Goal: Transaction & Acquisition: Purchase product/service

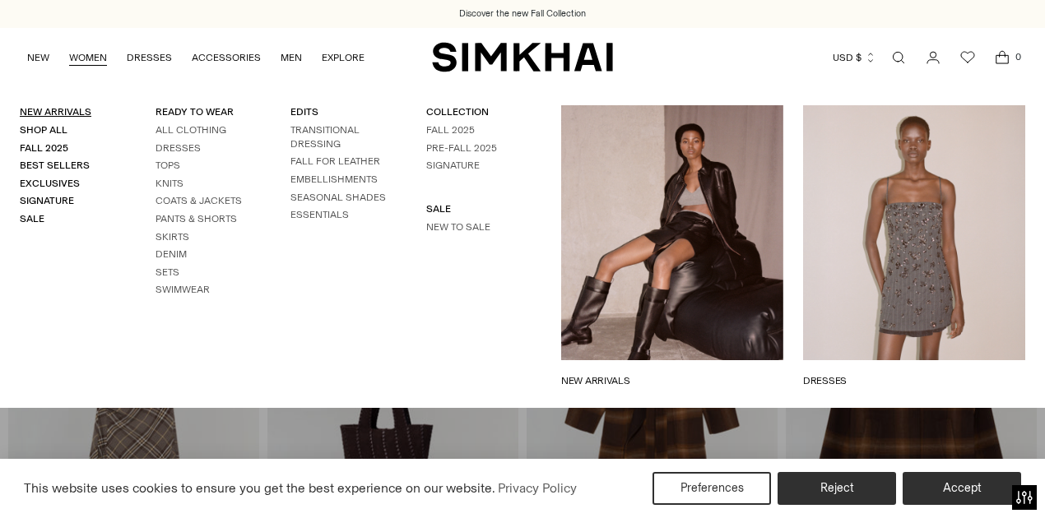
click at [67, 107] on link "New Arrivals" at bounding box center [56, 112] width 72 height 12
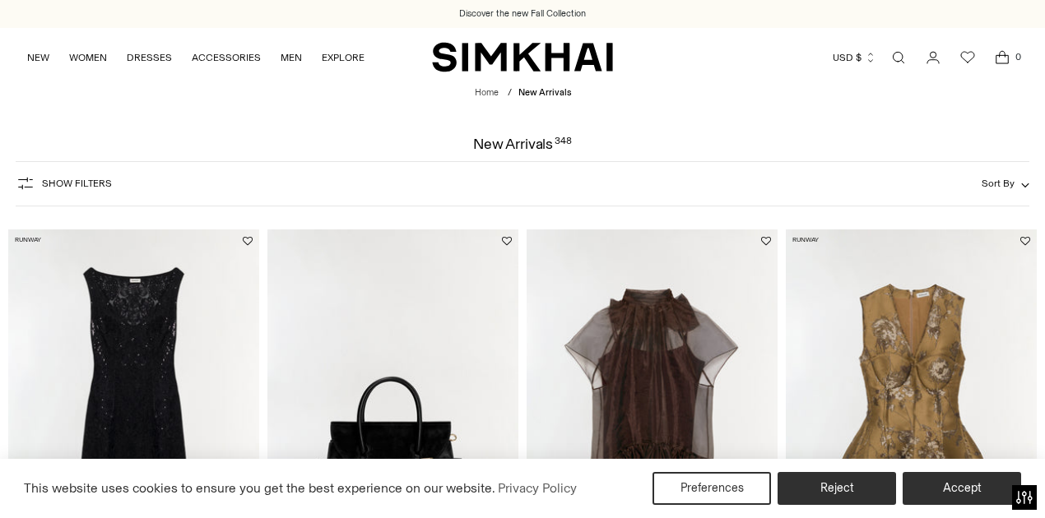
scroll to position [219, 0]
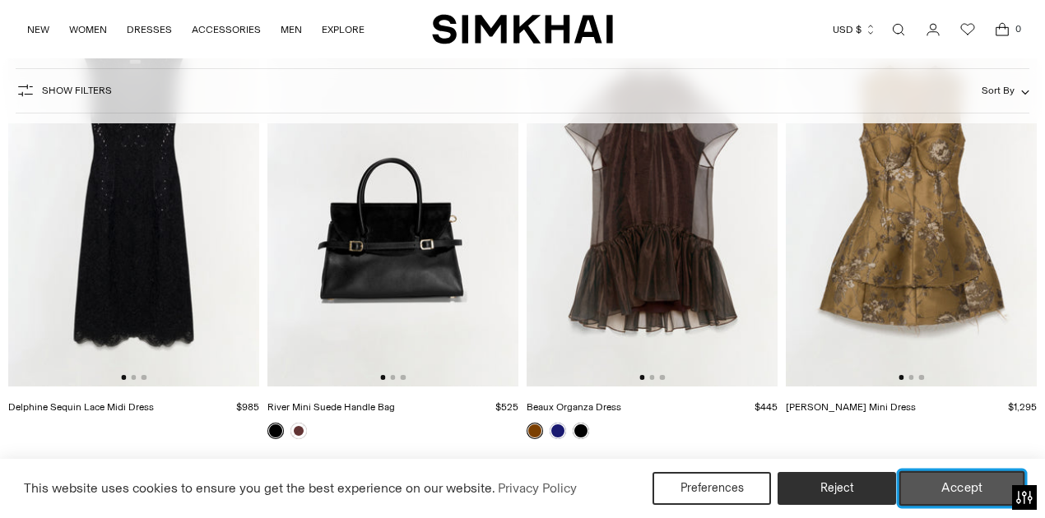
click at [989, 495] on button "Accept" at bounding box center [962, 488] width 126 height 35
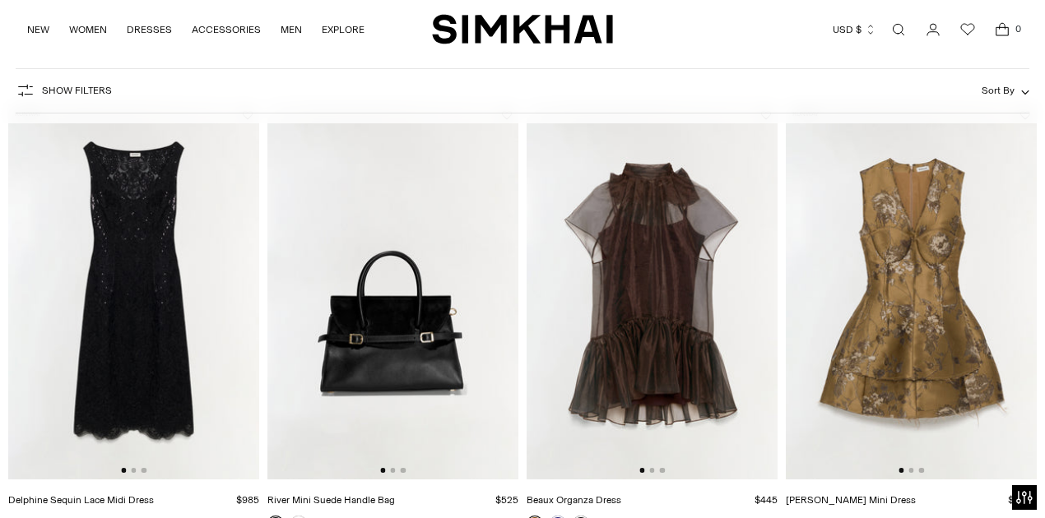
scroll to position [274, 0]
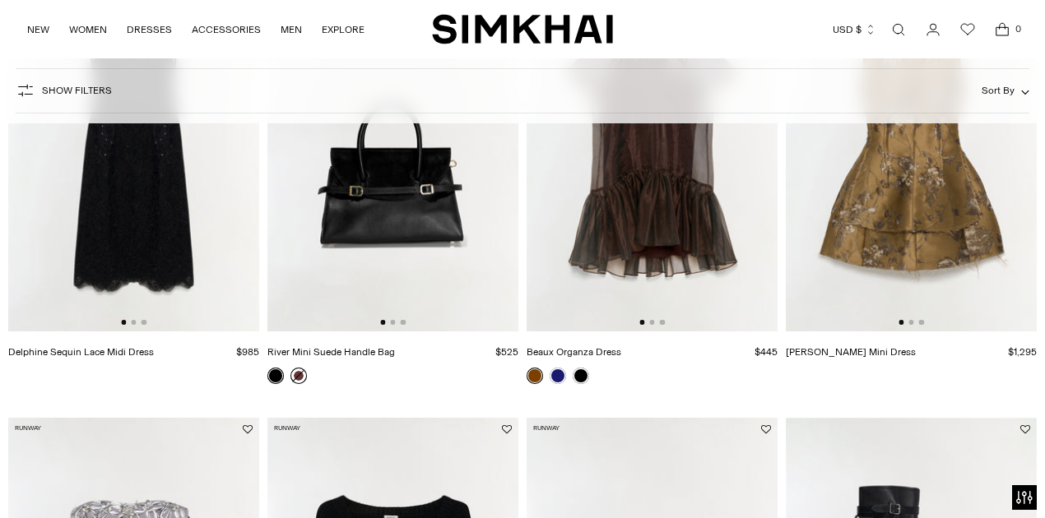
click at [304, 377] on link at bounding box center [298, 376] width 16 height 16
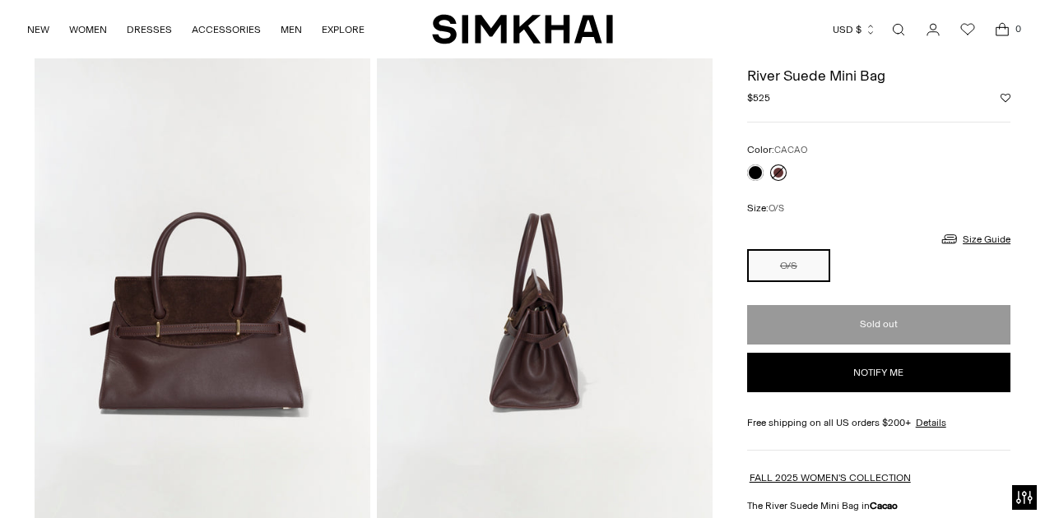
scroll to position [603, 0]
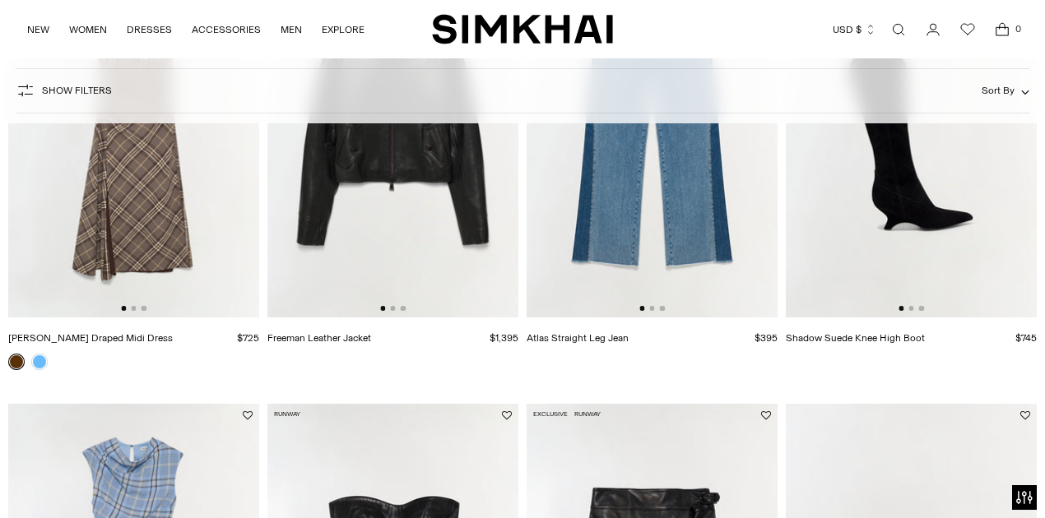
scroll to position [1974, 0]
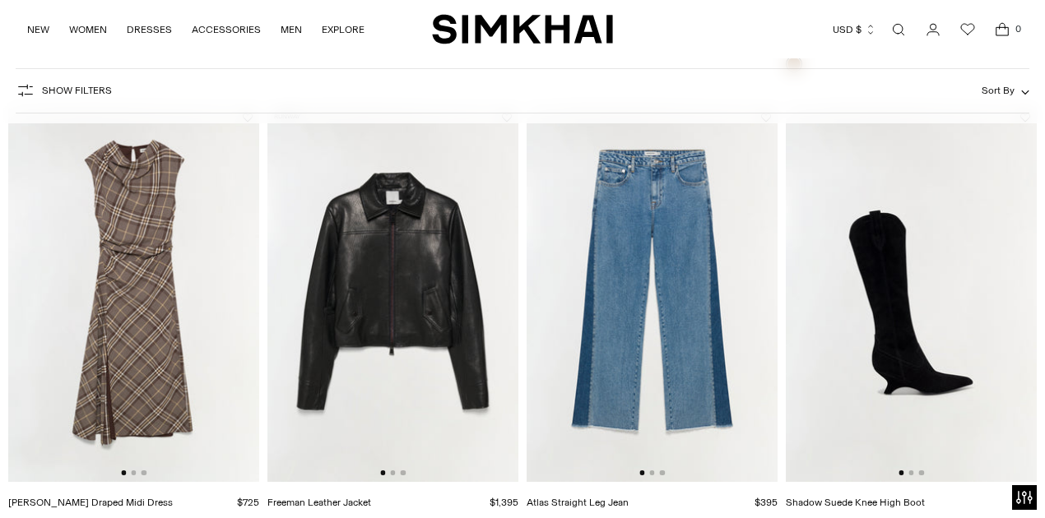
click at [388, 475] on div at bounding box center [392, 473] width 25 height 5
click at [392, 475] on button "Go to slide 2" at bounding box center [392, 473] width 5 height 5
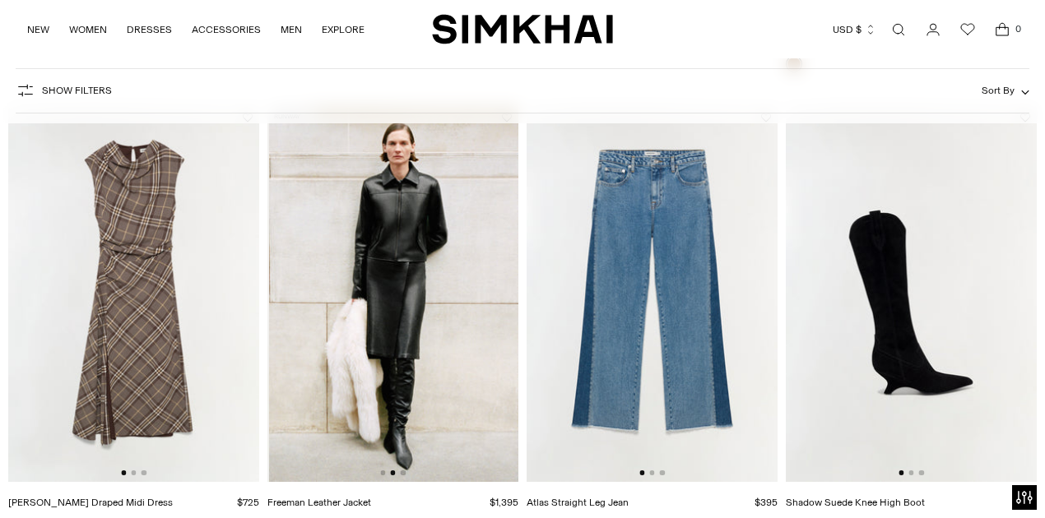
scroll to position [0, 251]
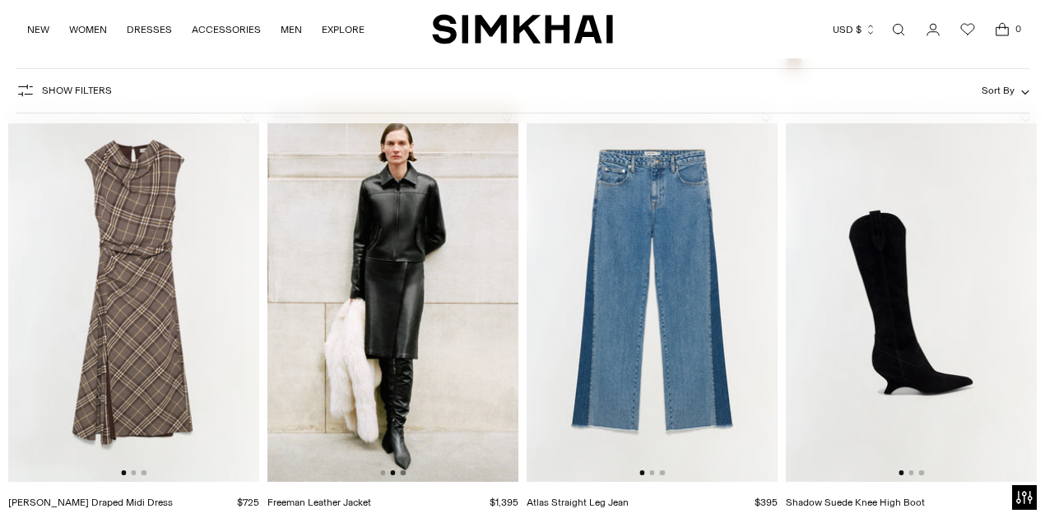
click at [402, 474] on button "Go to slide 3" at bounding box center [403, 473] width 5 height 5
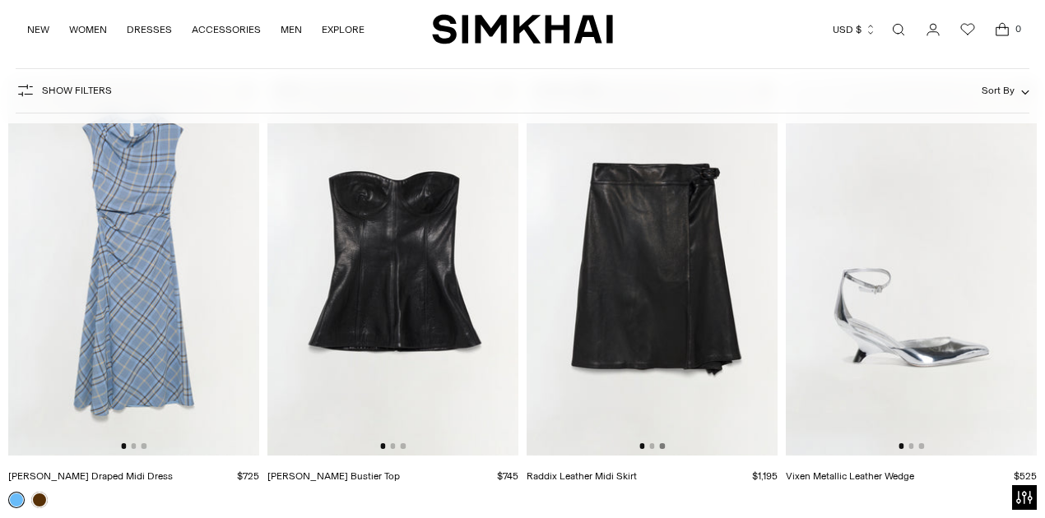
scroll to position [2468, 0]
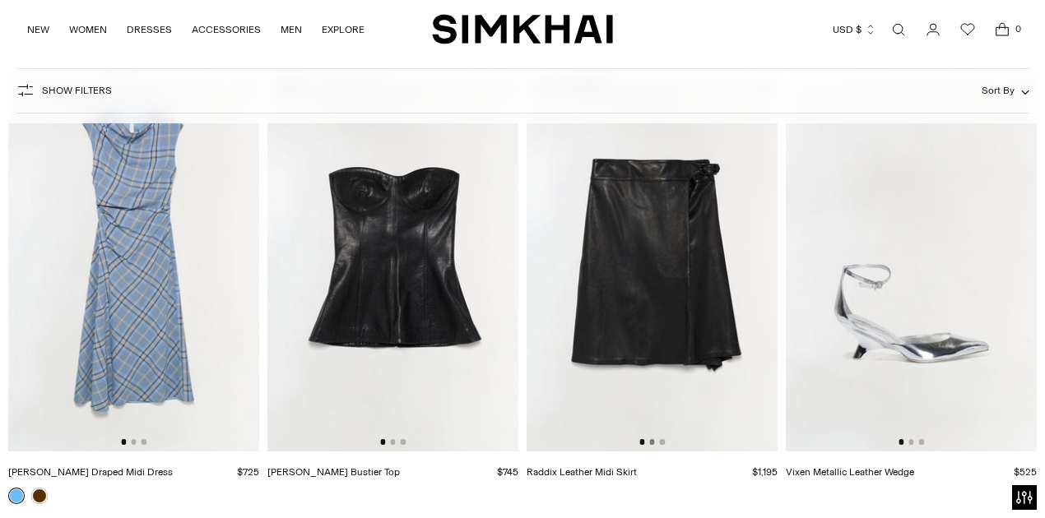
click at [652, 441] on button "Go to slide 2" at bounding box center [651, 441] width 5 height 5
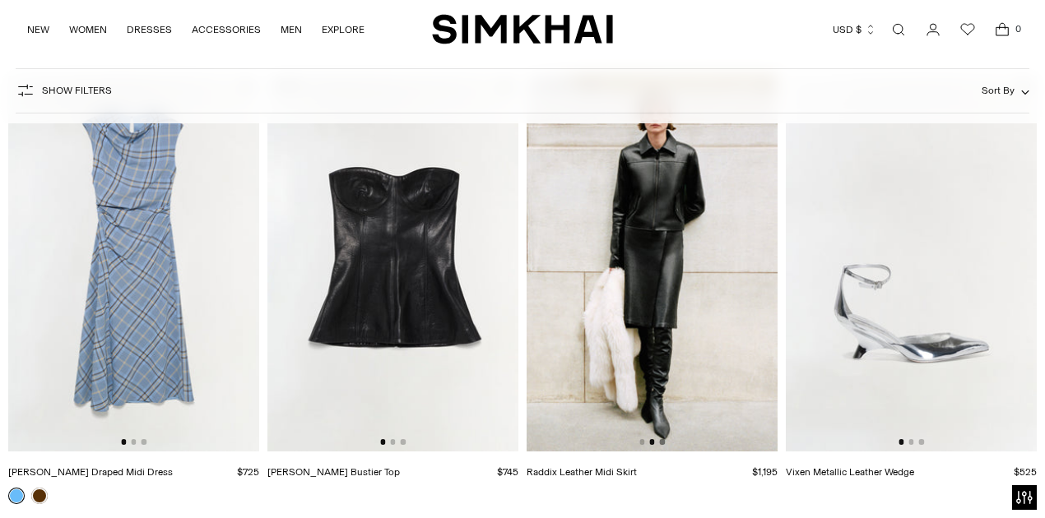
click at [661, 443] on button "Go to slide 3" at bounding box center [662, 441] width 5 height 5
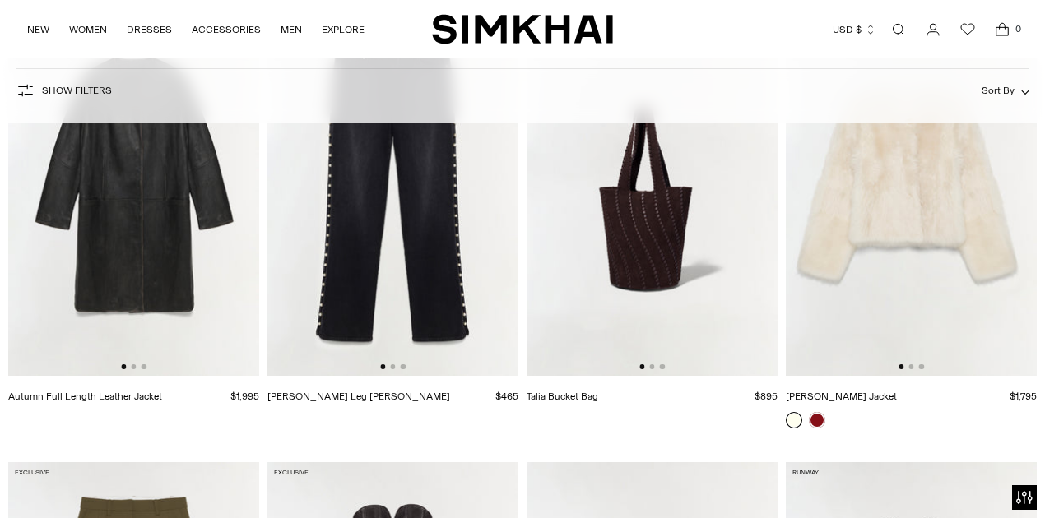
scroll to position [3071, 0]
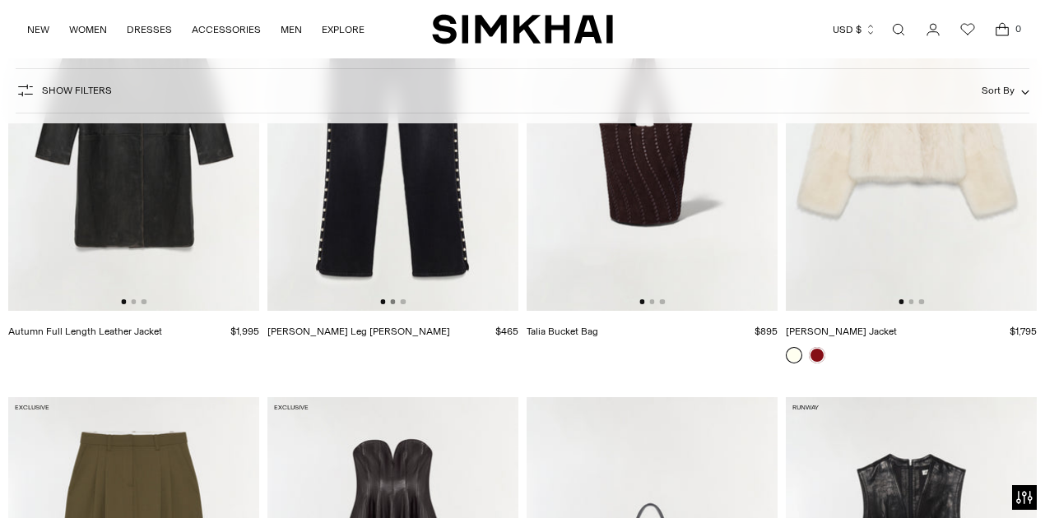
click at [395, 303] on button "Go to slide 2" at bounding box center [392, 301] width 5 height 5
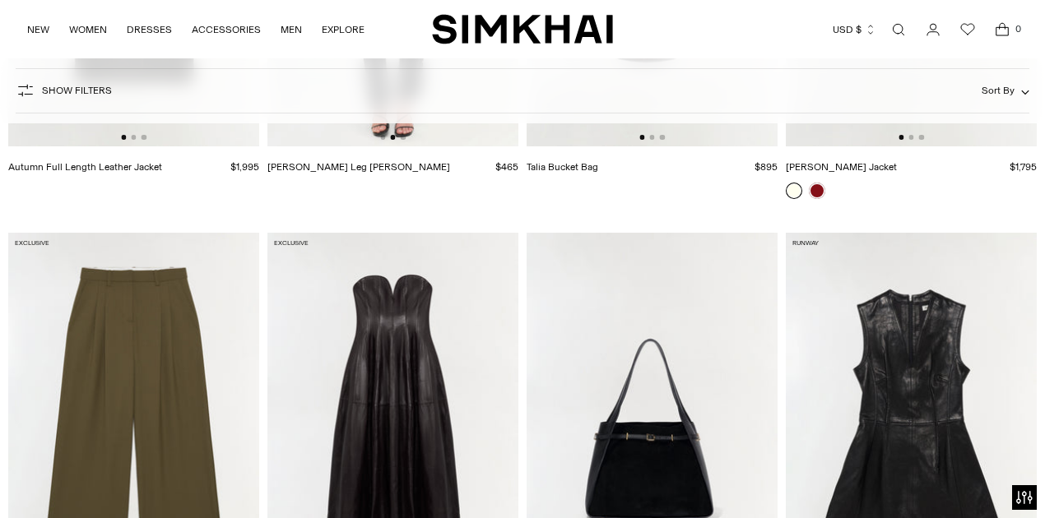
scroll to position [3509, 0]
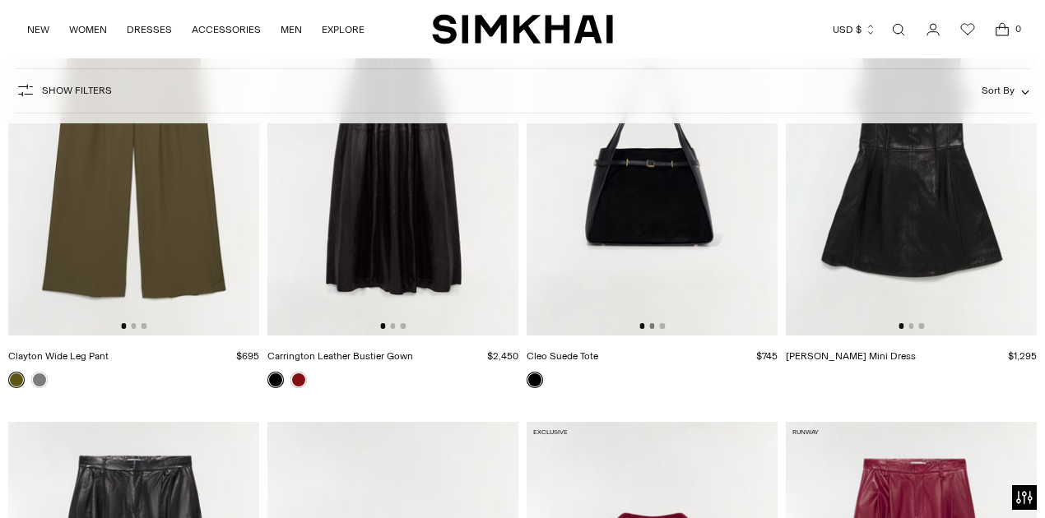
click at [653, 327] on button "Go to slide 2" at bounding box center [651, 325] width 5 height 5
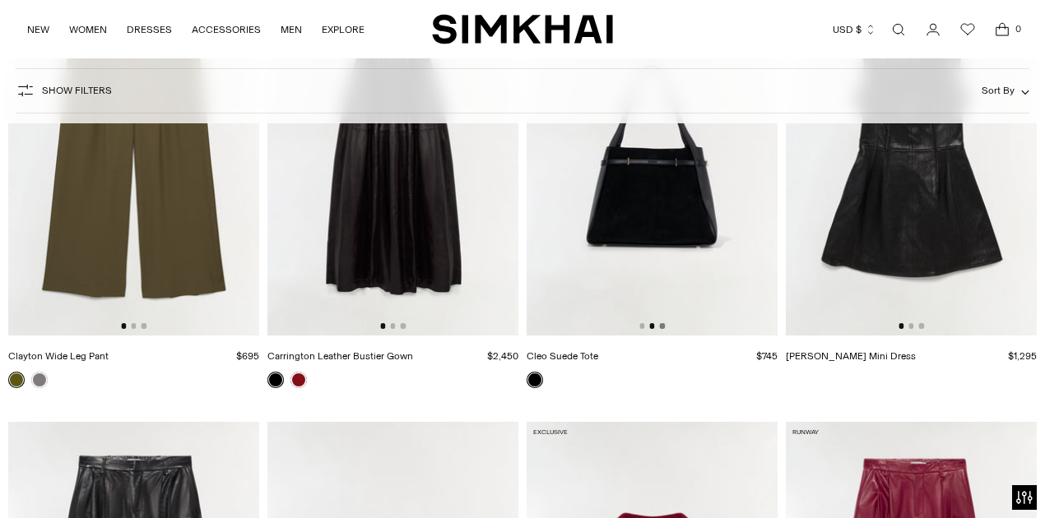
click at [664, 326] on button "Go to slide 3" at bounding box center [662, 325] width 5 height 5
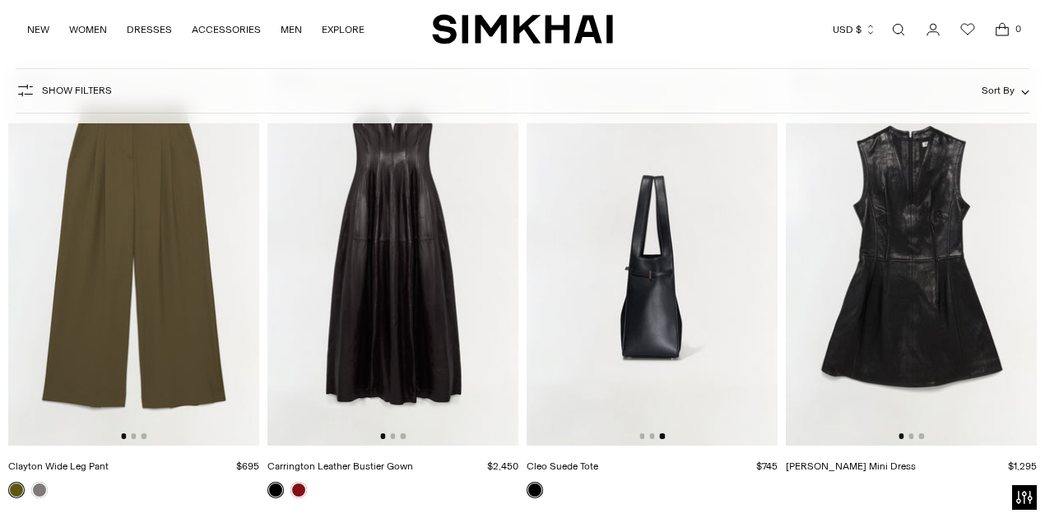
scroll to position [3400, 0]
click at [393, 435] on button "Go to slide 2" at bounding box center [392, 435] width 5 height 5
click at [403, 435] on button "Go to slide 3" at bounding box center [403, 435] width 5 height 5
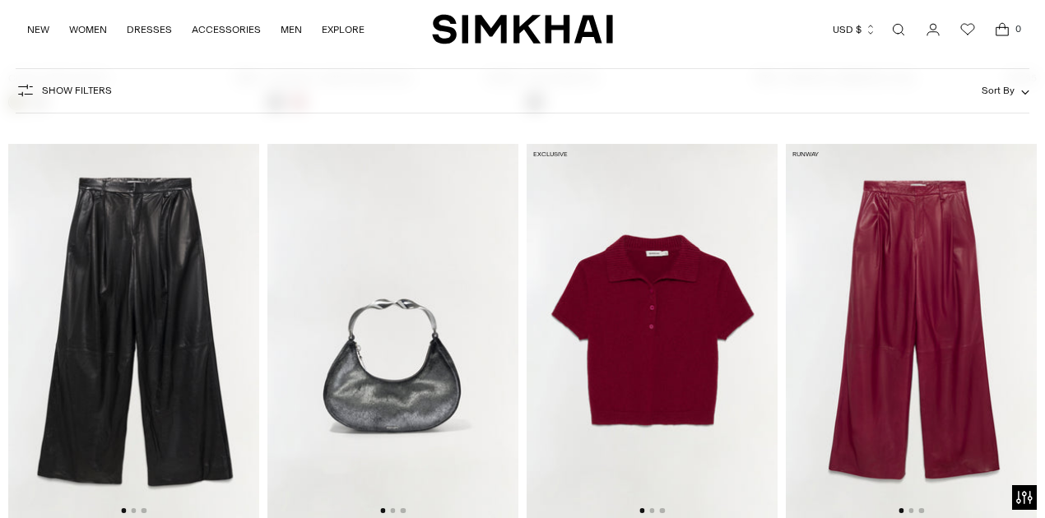
scroll to position [3838, 0]
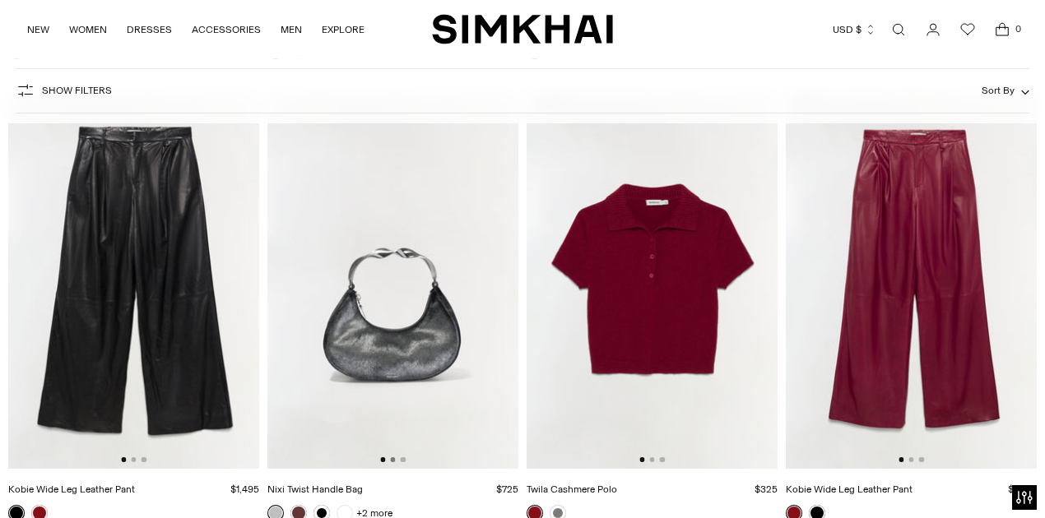
click at [390, 461] on button "Go to slide 2" at bounding box center [392, 459] width 5 height 5
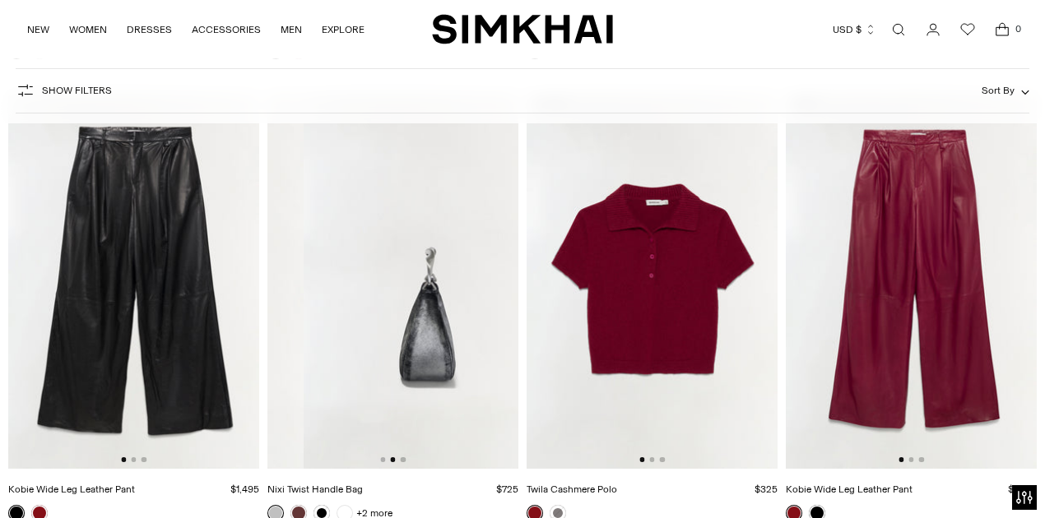
scroll to position [0, 251]
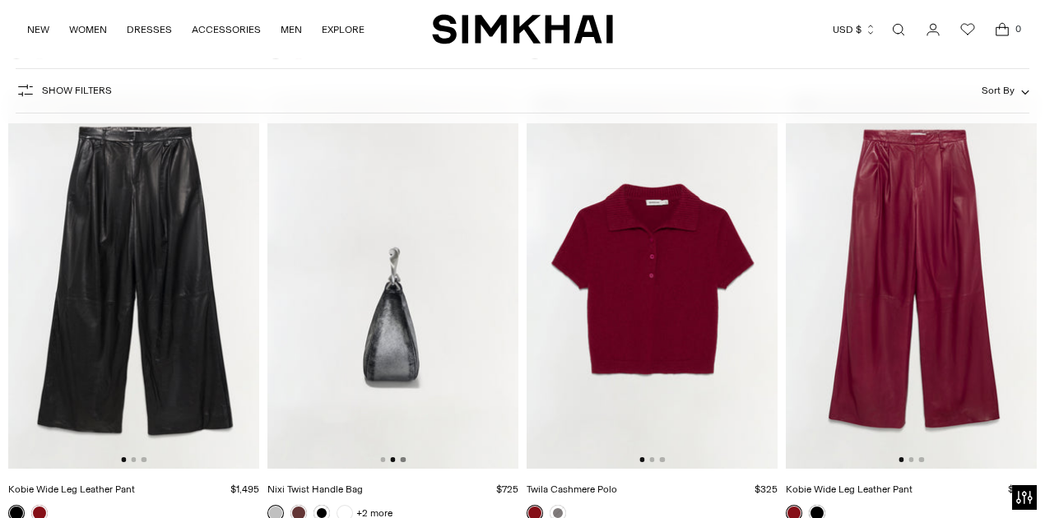
click at [403, 459] on button "Go to slide 3" at bounding box center [403, 459] width 5 height 5
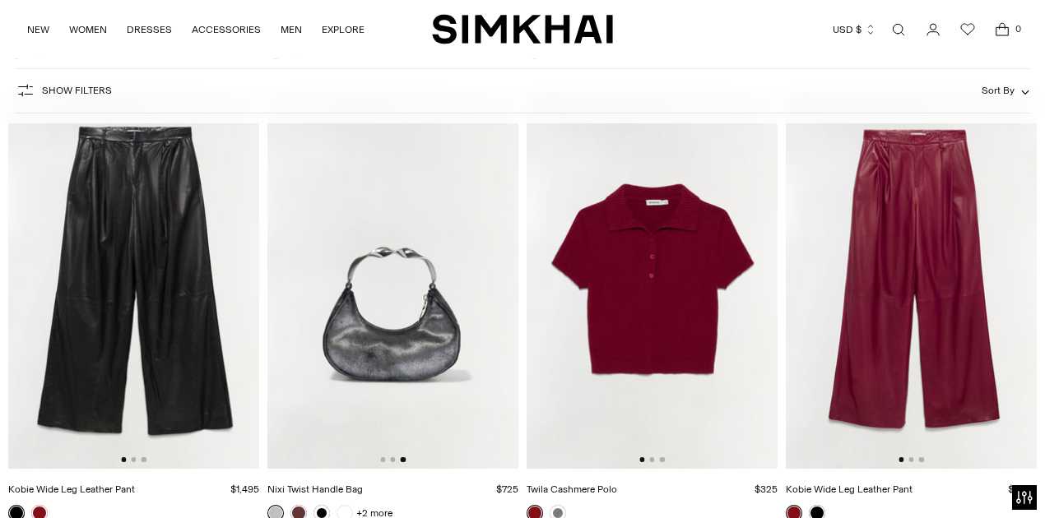
scroll to position [4003, 0]
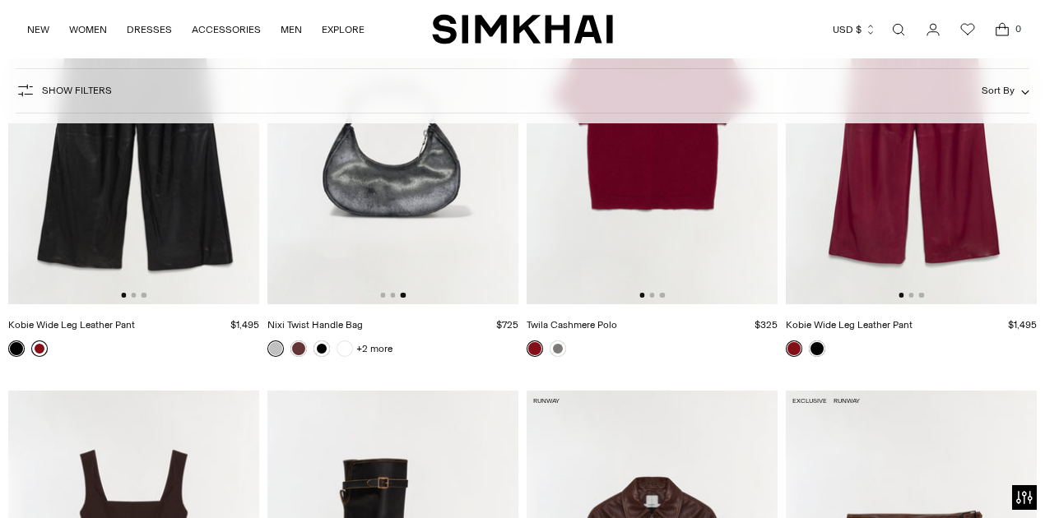
click at [44, 350] on link at bounding box center [39, 349] width 16 height 16
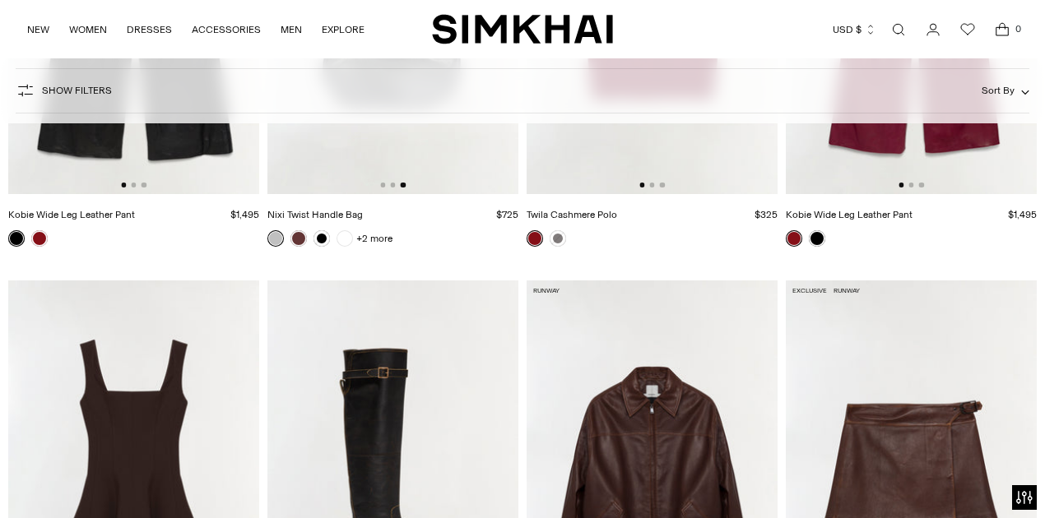
scroll to position [4387, 0]
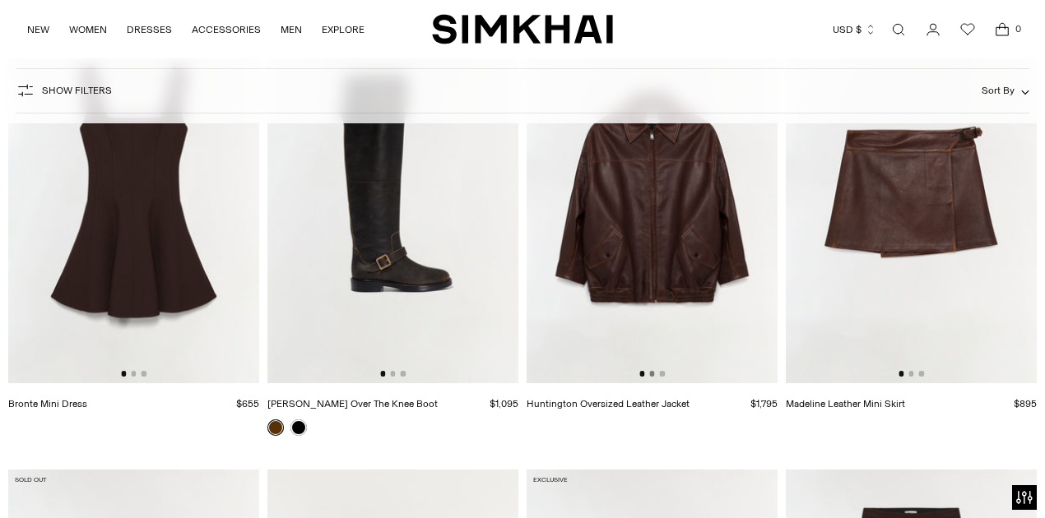
click at [651, 375] on button "Go to slide 2" at bounding box center [651, 373] width 5 height 5
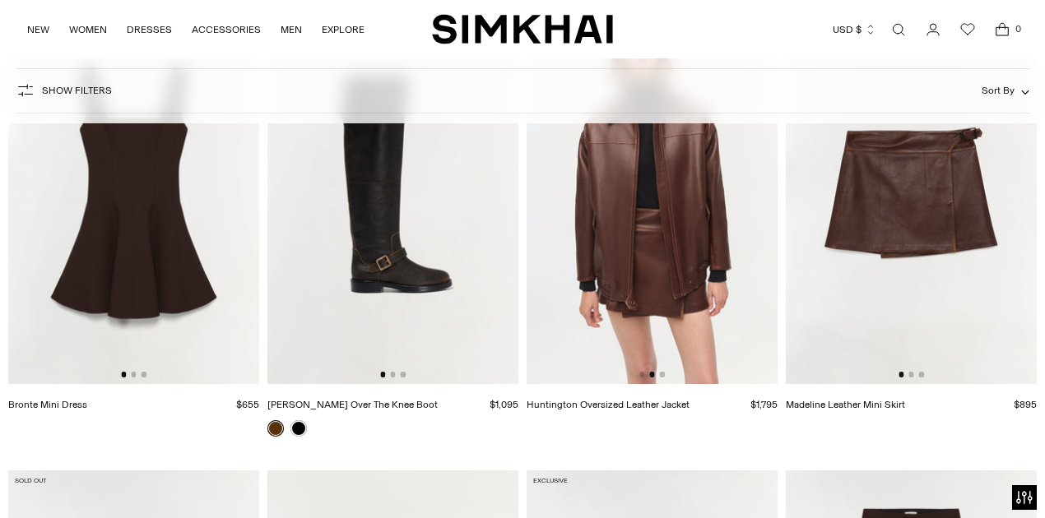
scroll to position [0, 0]
click at [130, 373] on div at bounding box center [133, 373] width 25 height 5
click at [131, 373] on button "Go to slide 2" at bounding box center [133, 373] width 5 height 5
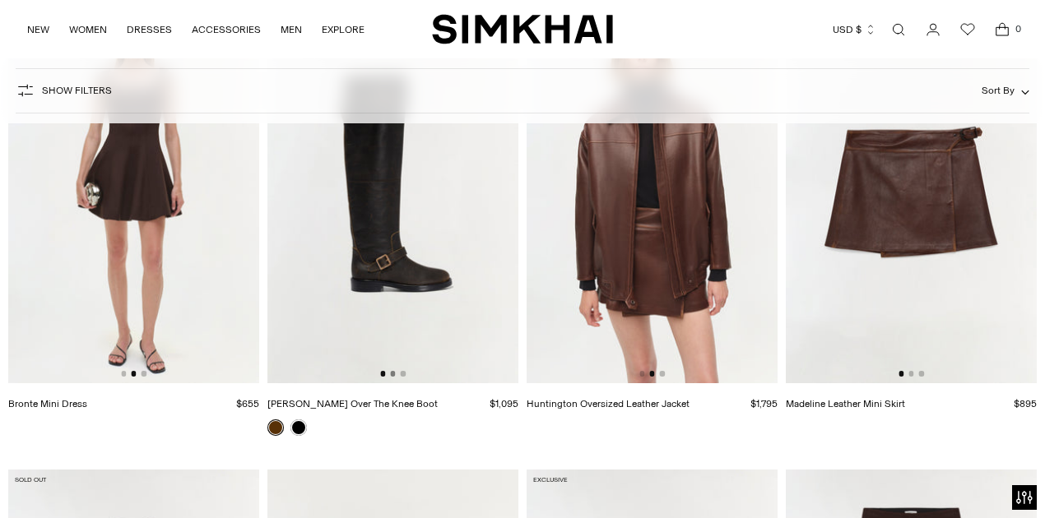
click at [393, 373] on button "Go to slide 2" at bounding box center [392, 373] width 5 height 5
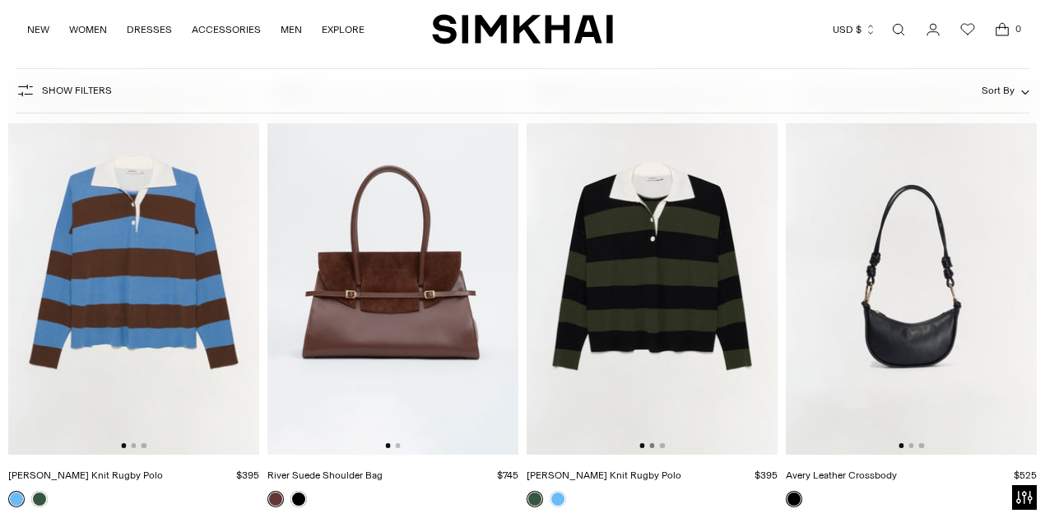
click at [652, 444] on button "Go to slide 2" at bounding box center [651, 445] width 5 height 5
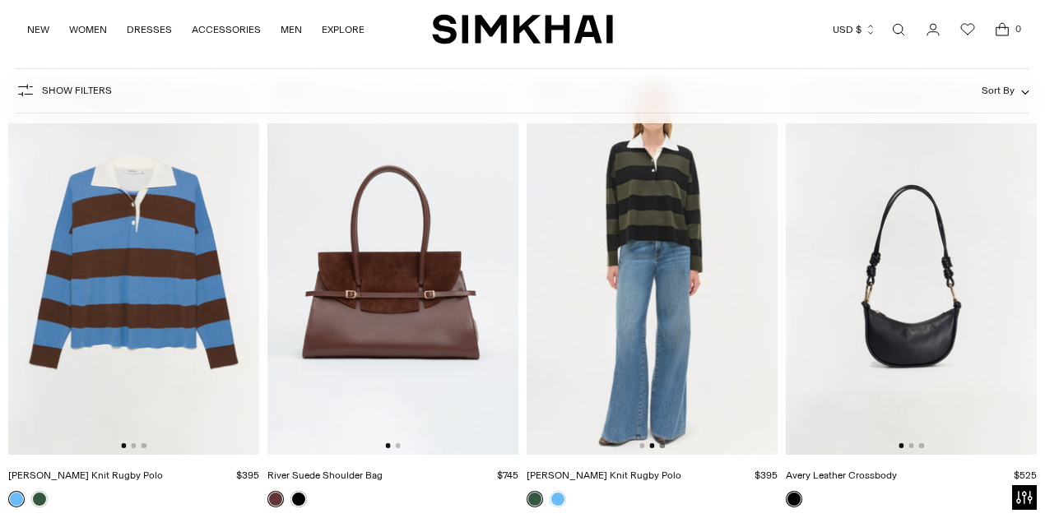
click at [665, 444] on button "Go to slide 3" at bounding box center [662, 445] width 5 height 5
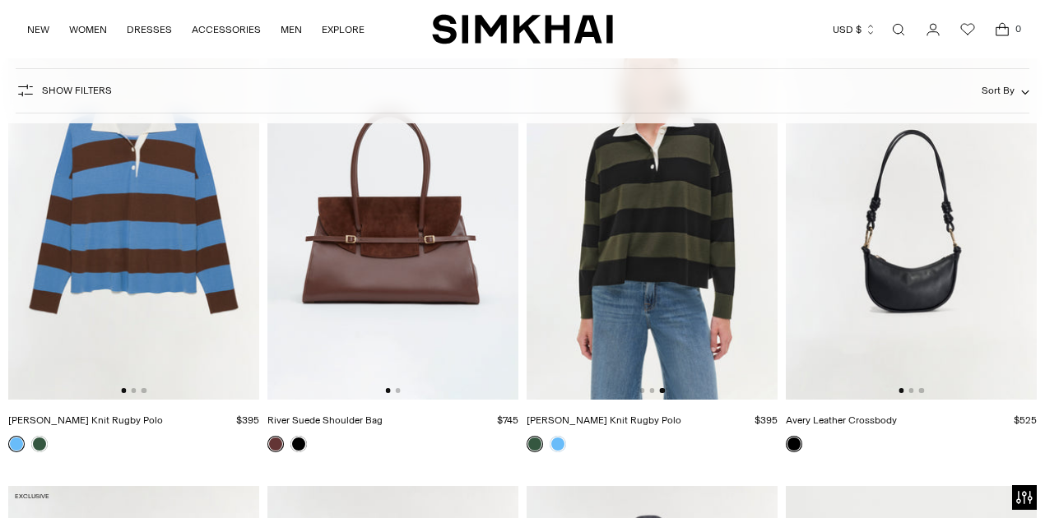
click at [914, 393] on div at bounding box center [910, 390] width 25 height 5
click at [913, 390] on div at bounding box center [910, 390] width 25 height 5
click at [911, 390] on button "Go to slide 2" at bounding box center [910, 390] width 5 height 5
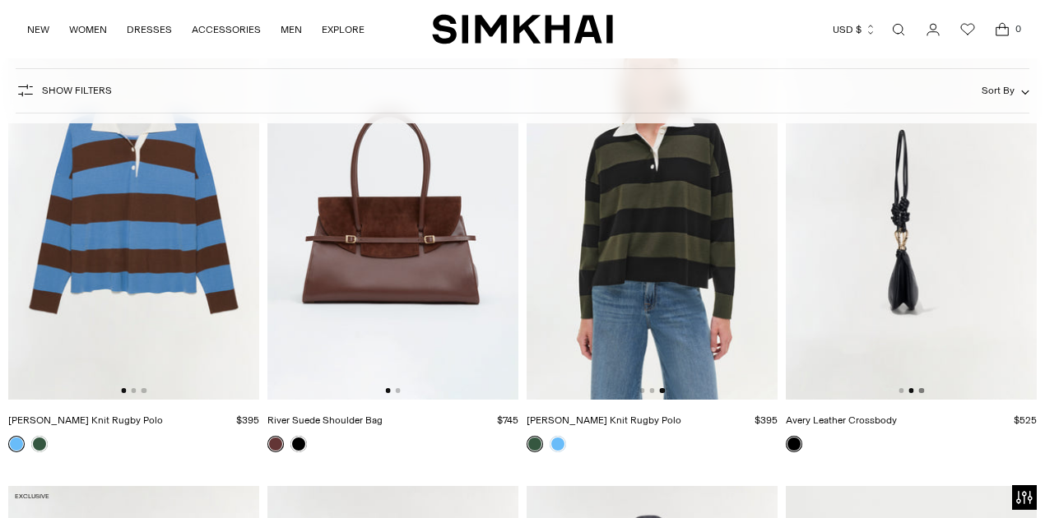
click at [919, 390] on button "Go to slide 3" at bounding box center [921, 390] width 5 height 5
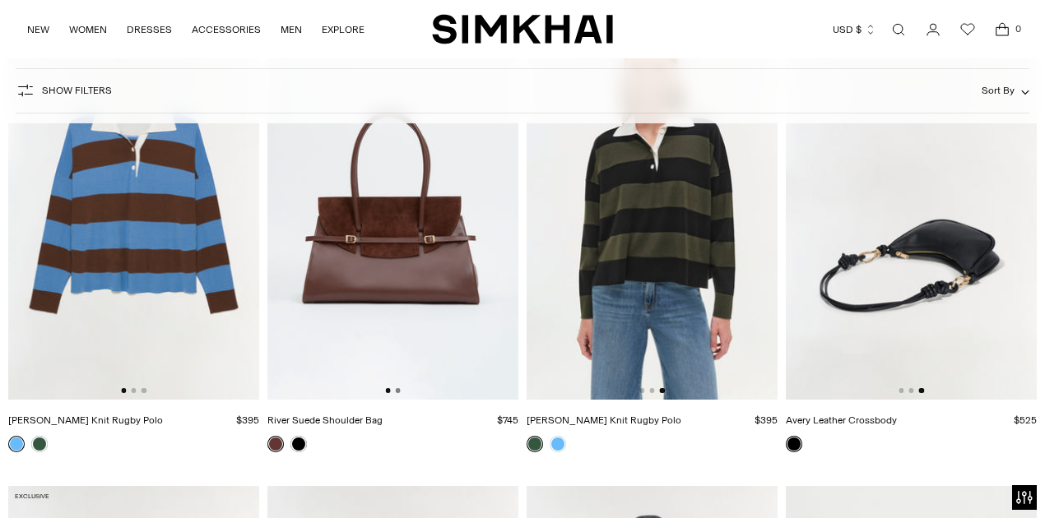
click at [397, 390] on button "Go to slide 2" at bounding box center [398, 390] width 5 height 5
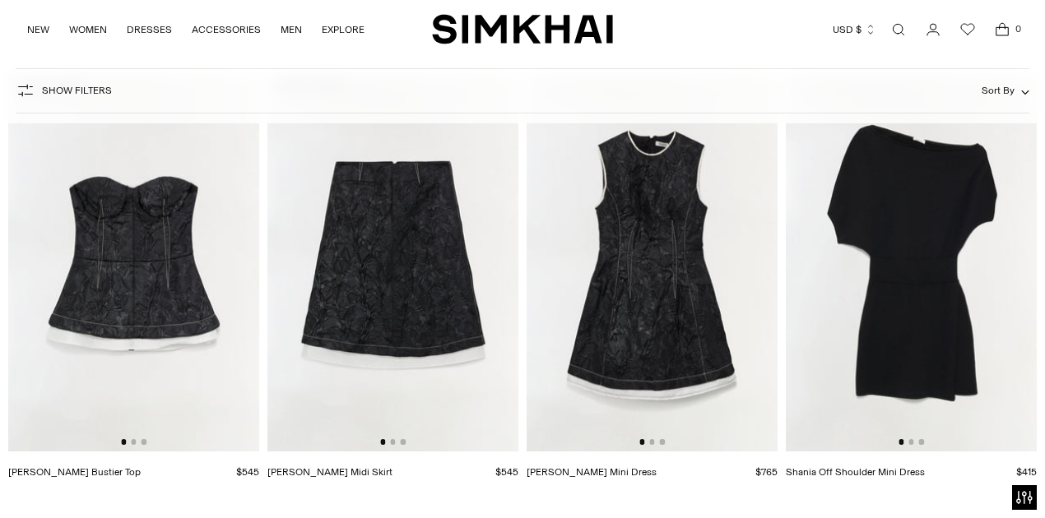
scroll to position [10309, 0]
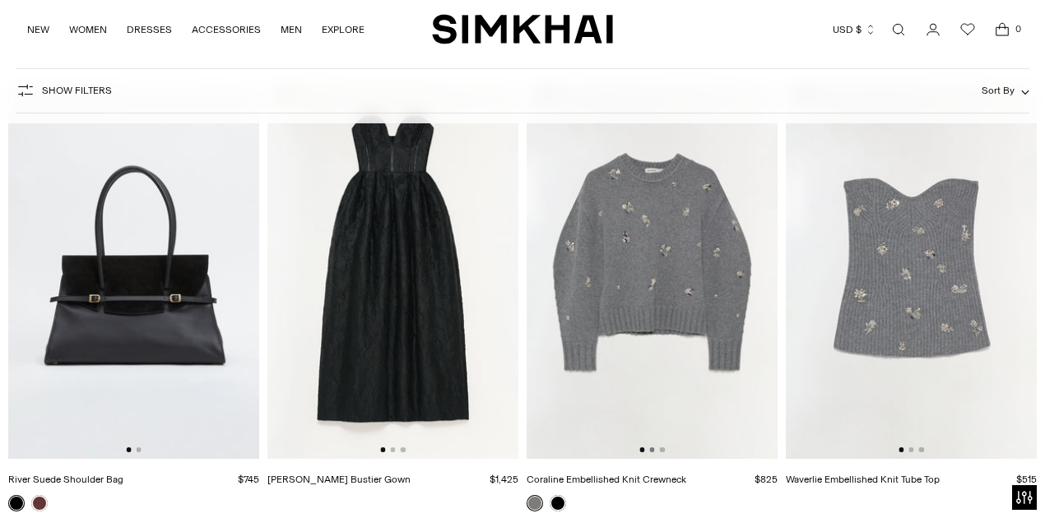
click at [650, 451] on button "Go to slide 2" at bounding box center [651, 449] width 5 height 5
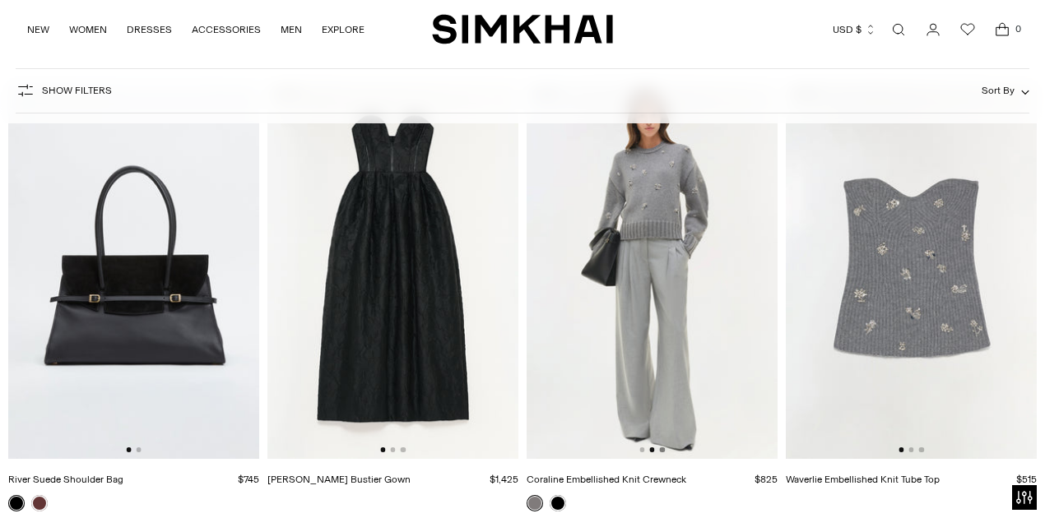
click at [663, 449] on button "Go to slide 3" at bounding box center [662, 449] width 5 height 5
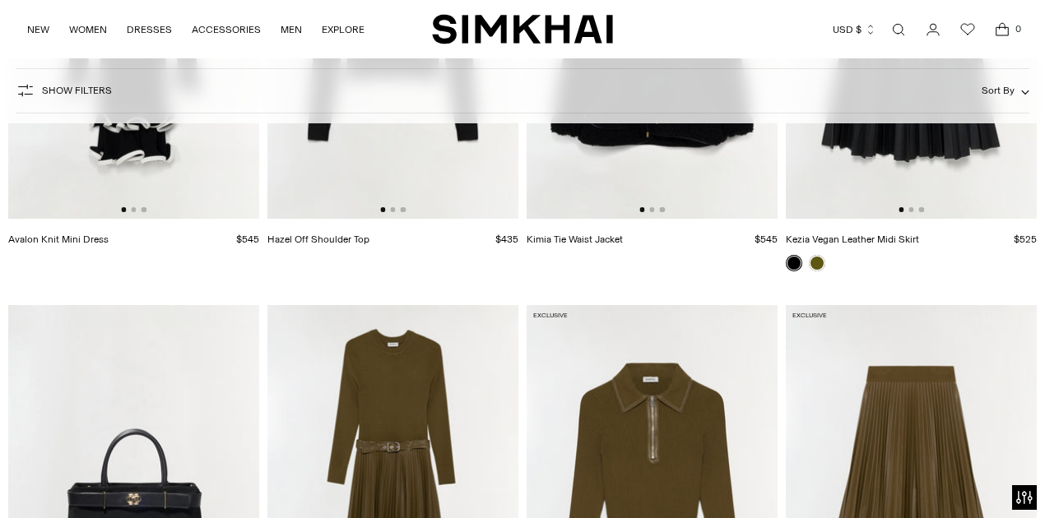
scroll to position [13544, 0]
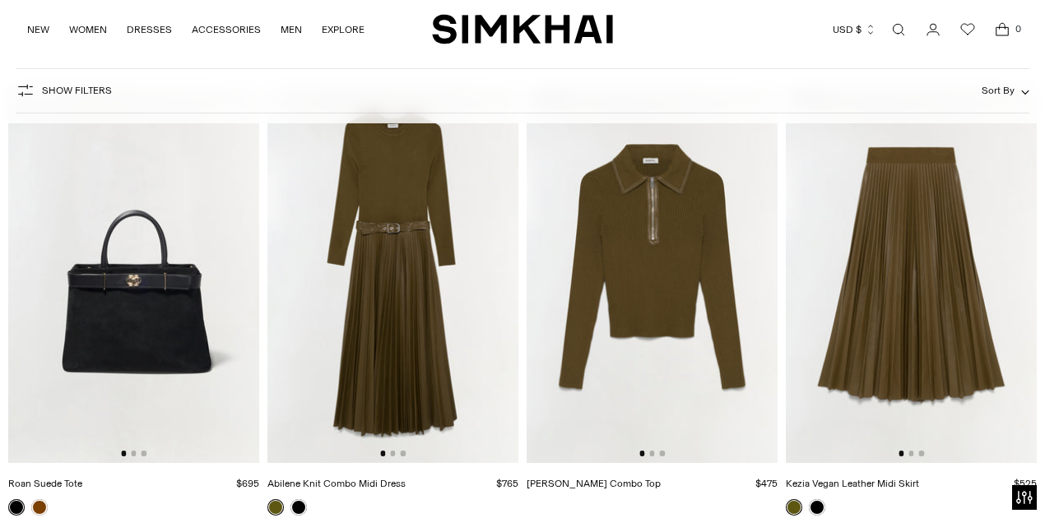
click at [661, 449] on img at bounding box center [651, 274] width 251 height 377
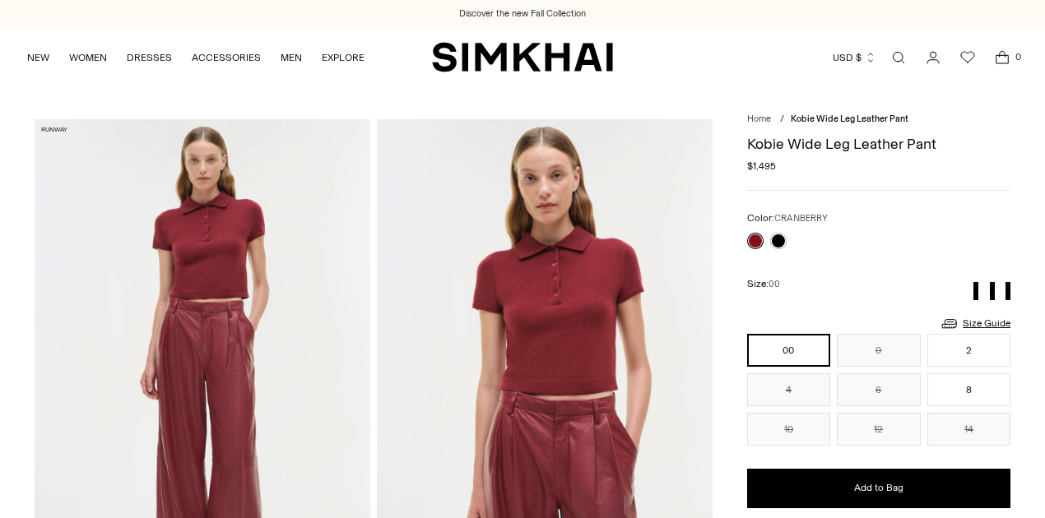
scroll to position [274, 0]
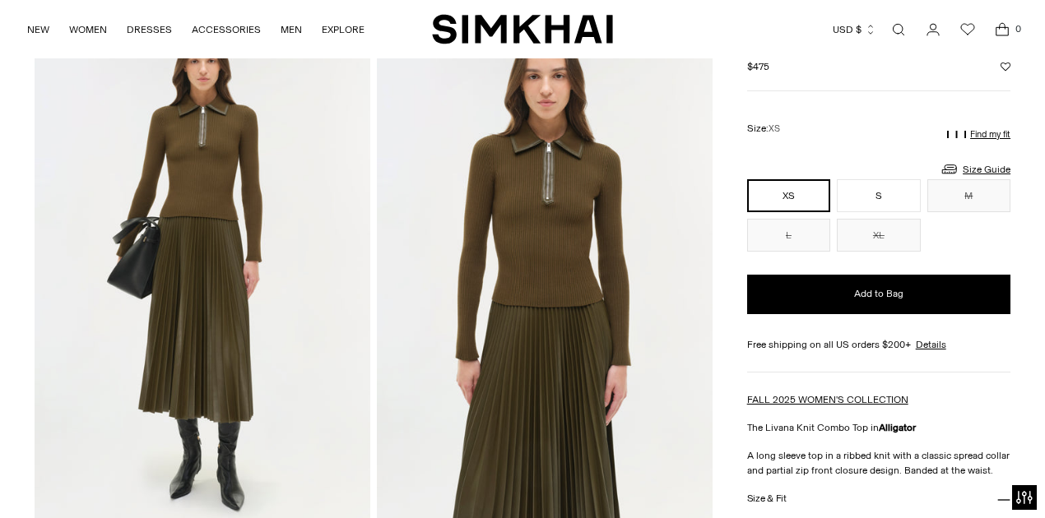
scroll to position [274, 0]
